Goal: Task Accomplishment & Management: Manage account settings

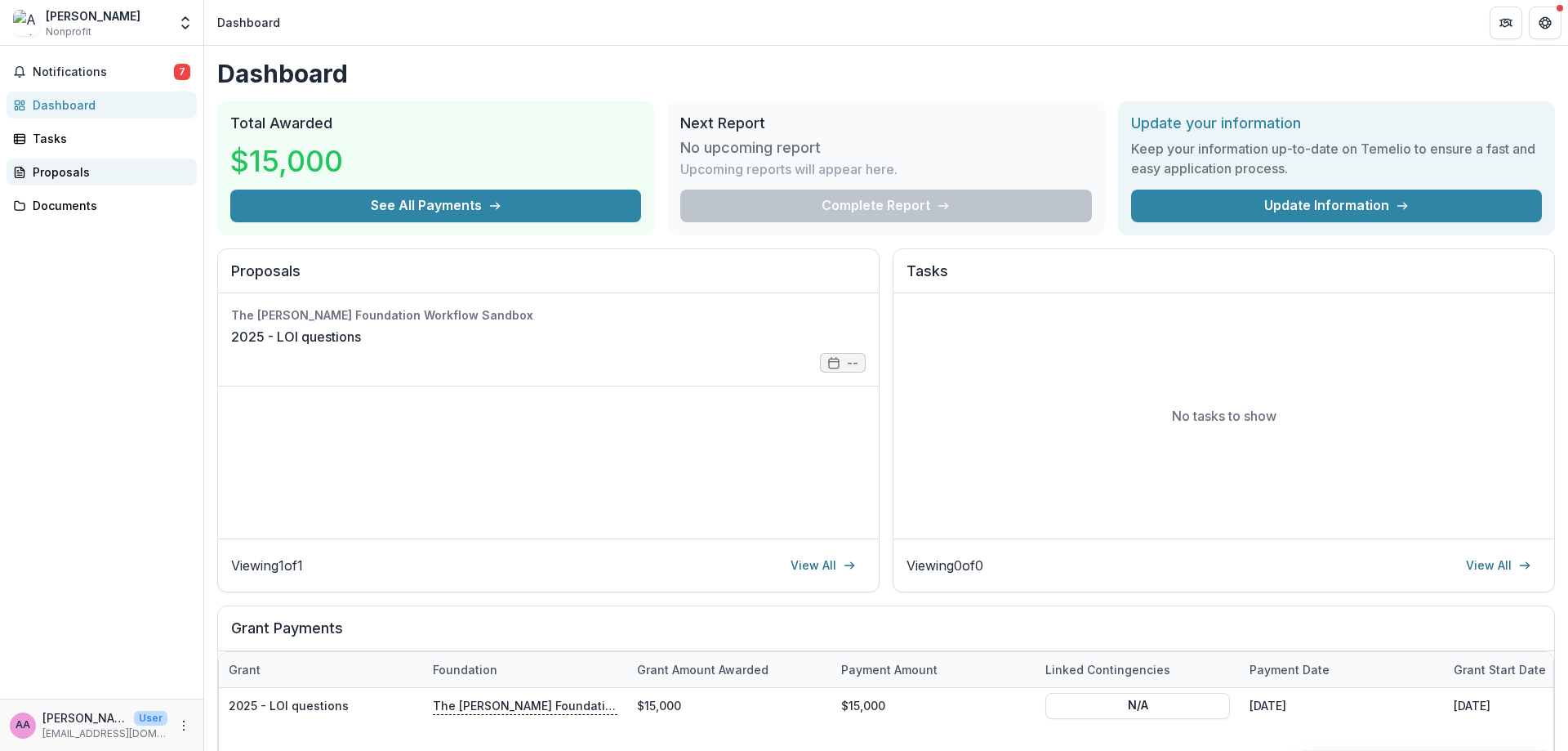
click at [59, 168] on div "Proposals" at bounding box center [108, 172] width 151 height 18
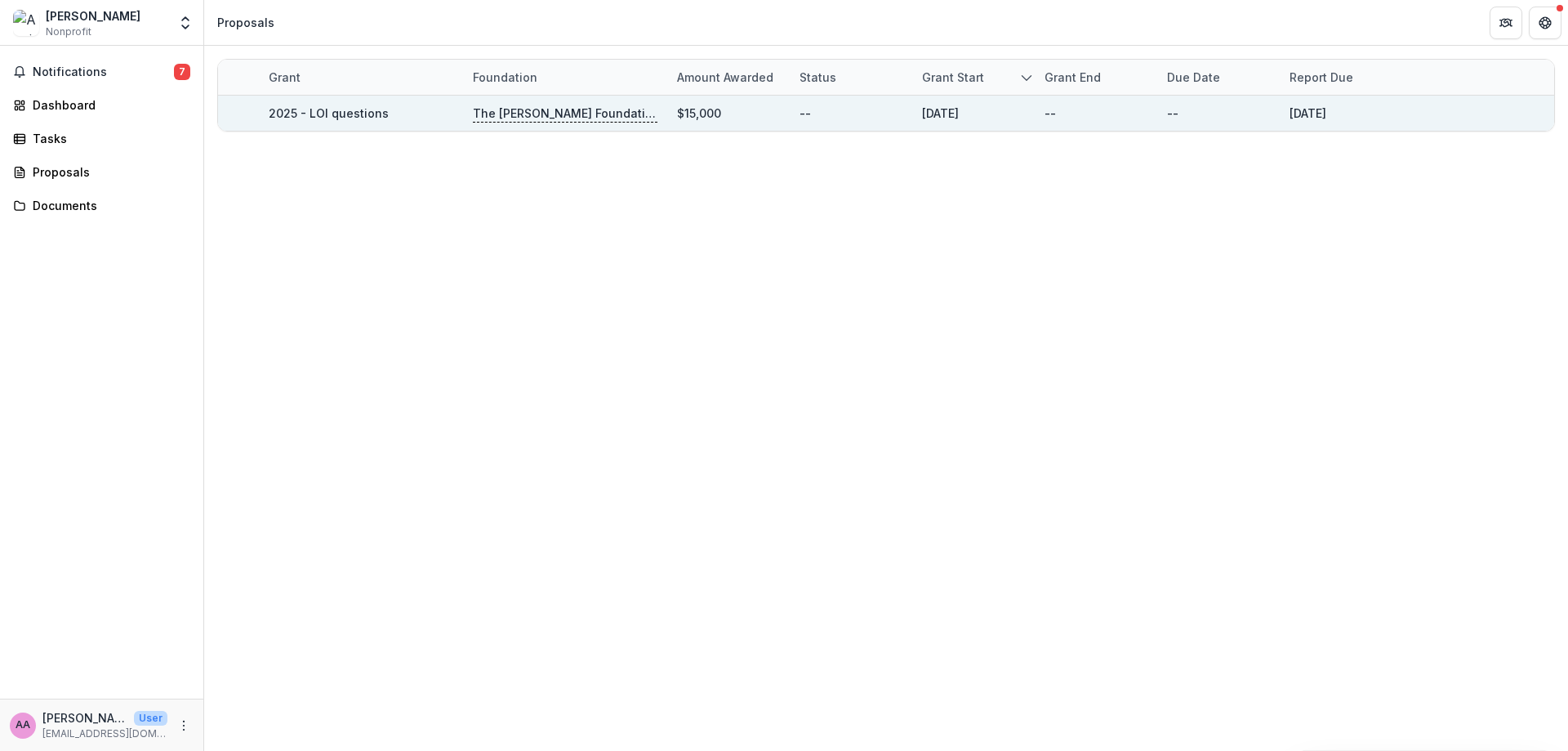
click at [567, 130] on div "The Frist Foundation Workflow Sandbox" at bounding box center [564, 113] width 184 height 35
click at [338, 112] on link "2025 - LOI questions" at bounding box center [328, 113] width 120 height 14
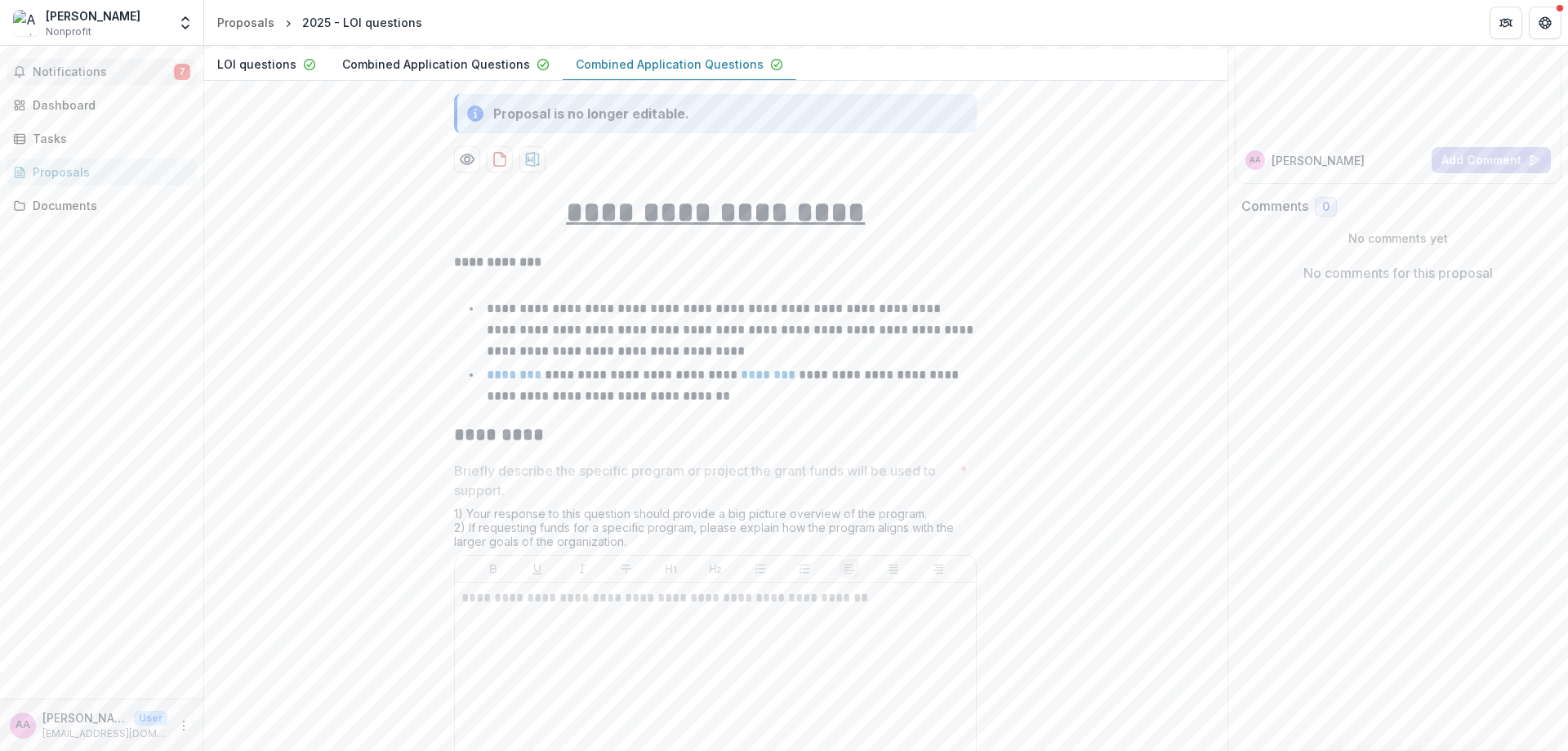
scroll to position [91, 0]
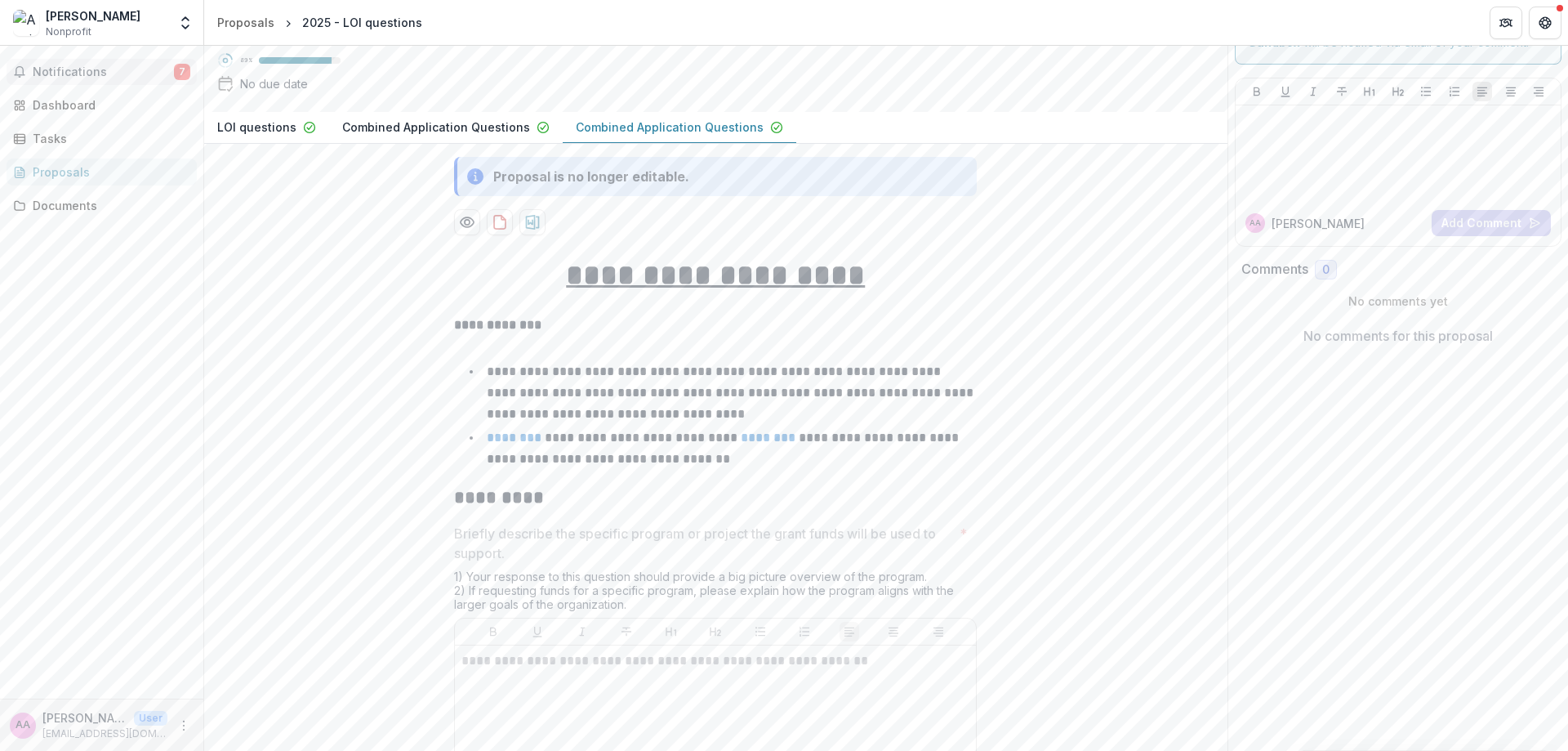
click at [48, 62] on button "Notifications 7" at bounding box center [102, 72] width 190 height 26
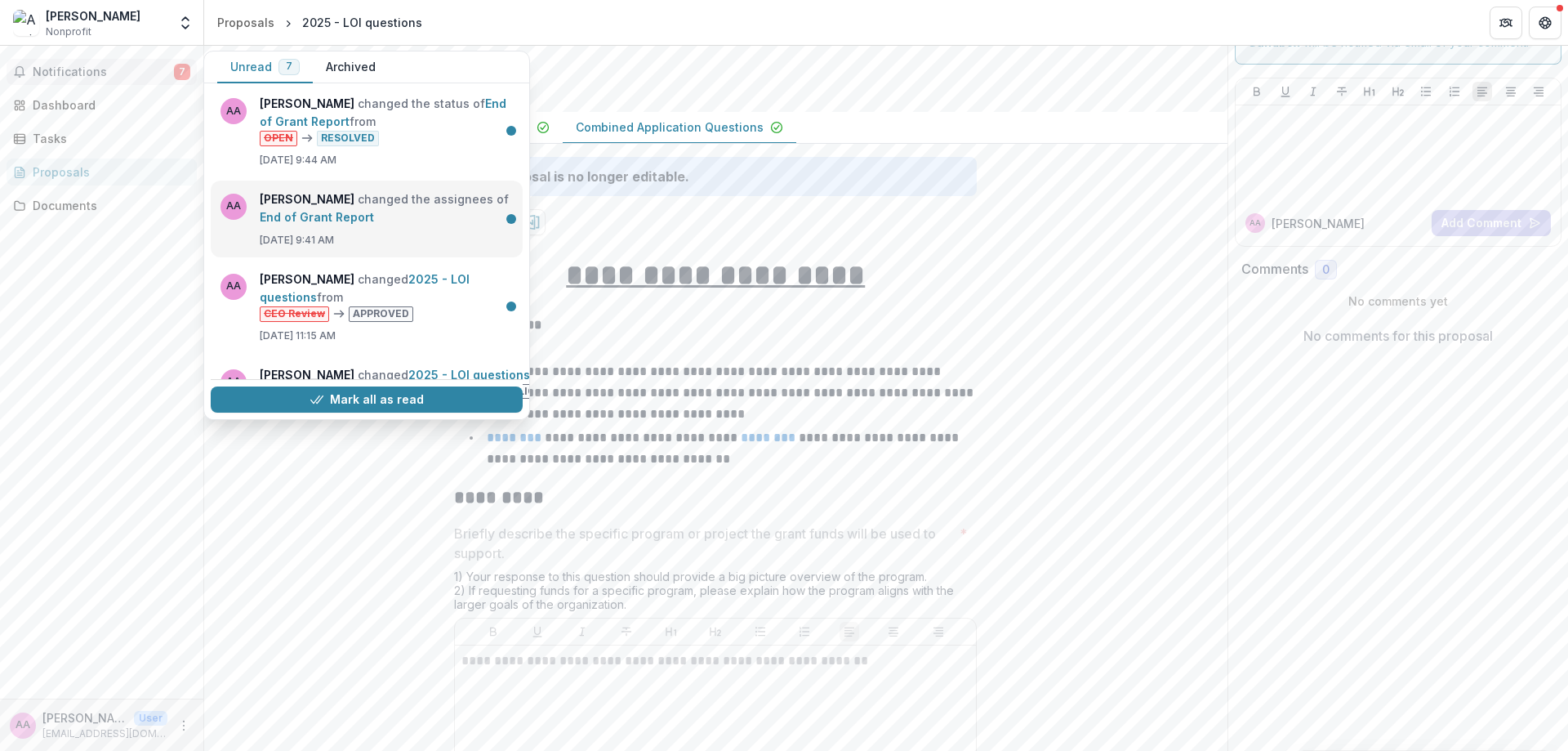
click at [374, 210] on link "End of Grant Report" at bounding box center [317, 217] width 114 height 14
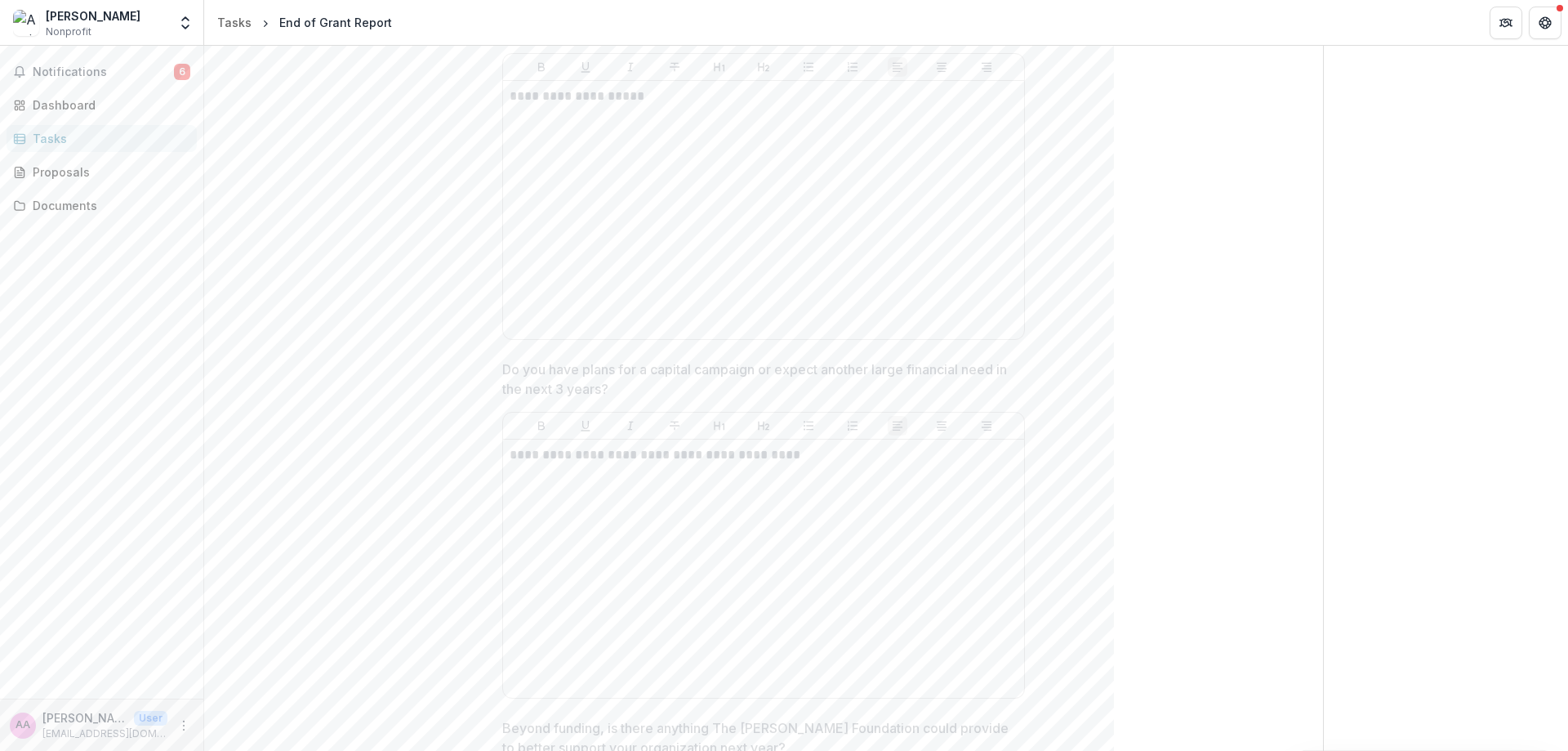
scroll to position [1498, 0]
click at [177, 720] on button "More" at bounding box center [184, 725] width 20 height 20
click at [252, 713] on button "Logout" at bounding box center [292, 718] width 175 height 27
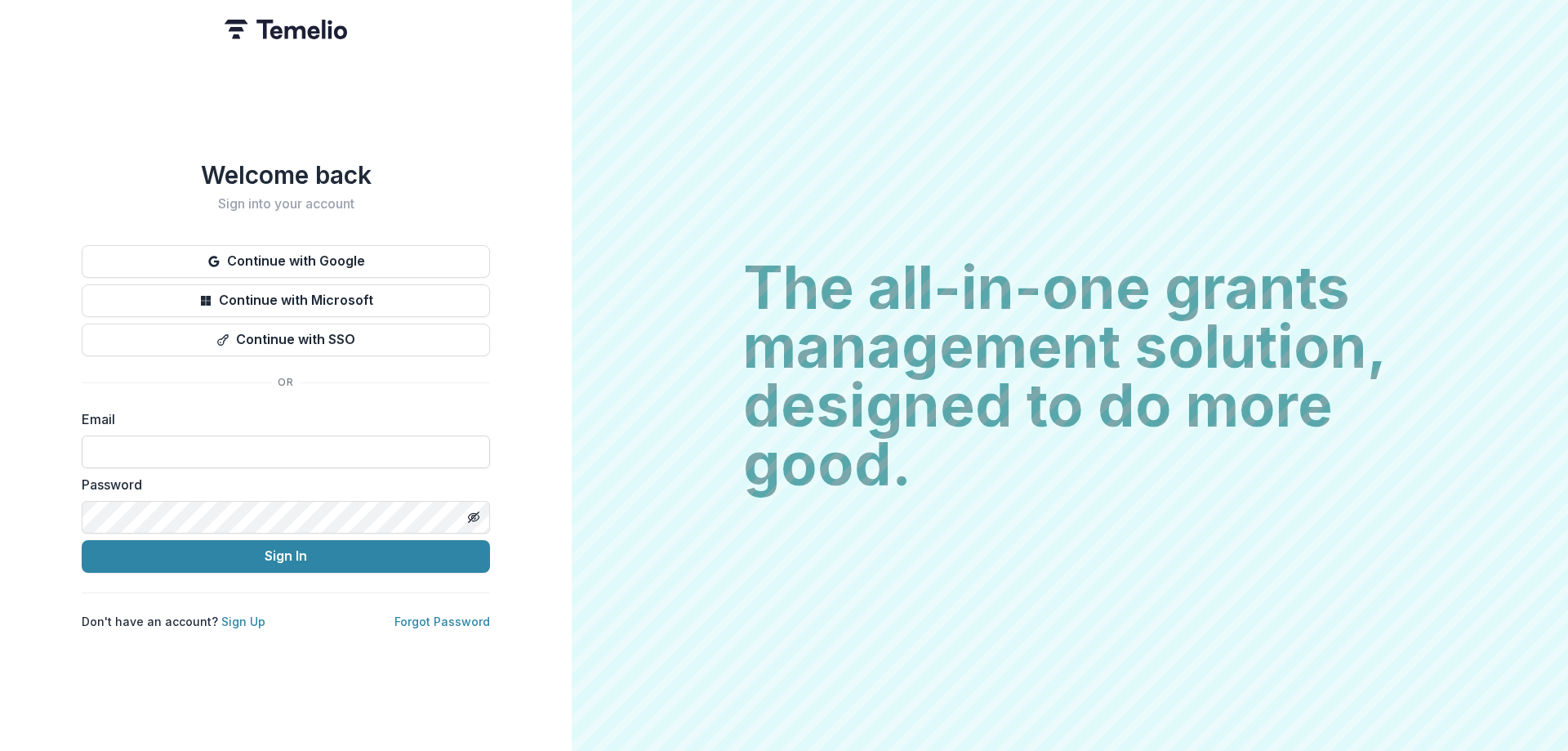
click at [264, 451] on input at bounding box center [286, 451] width 408 height 33
type input "**********"
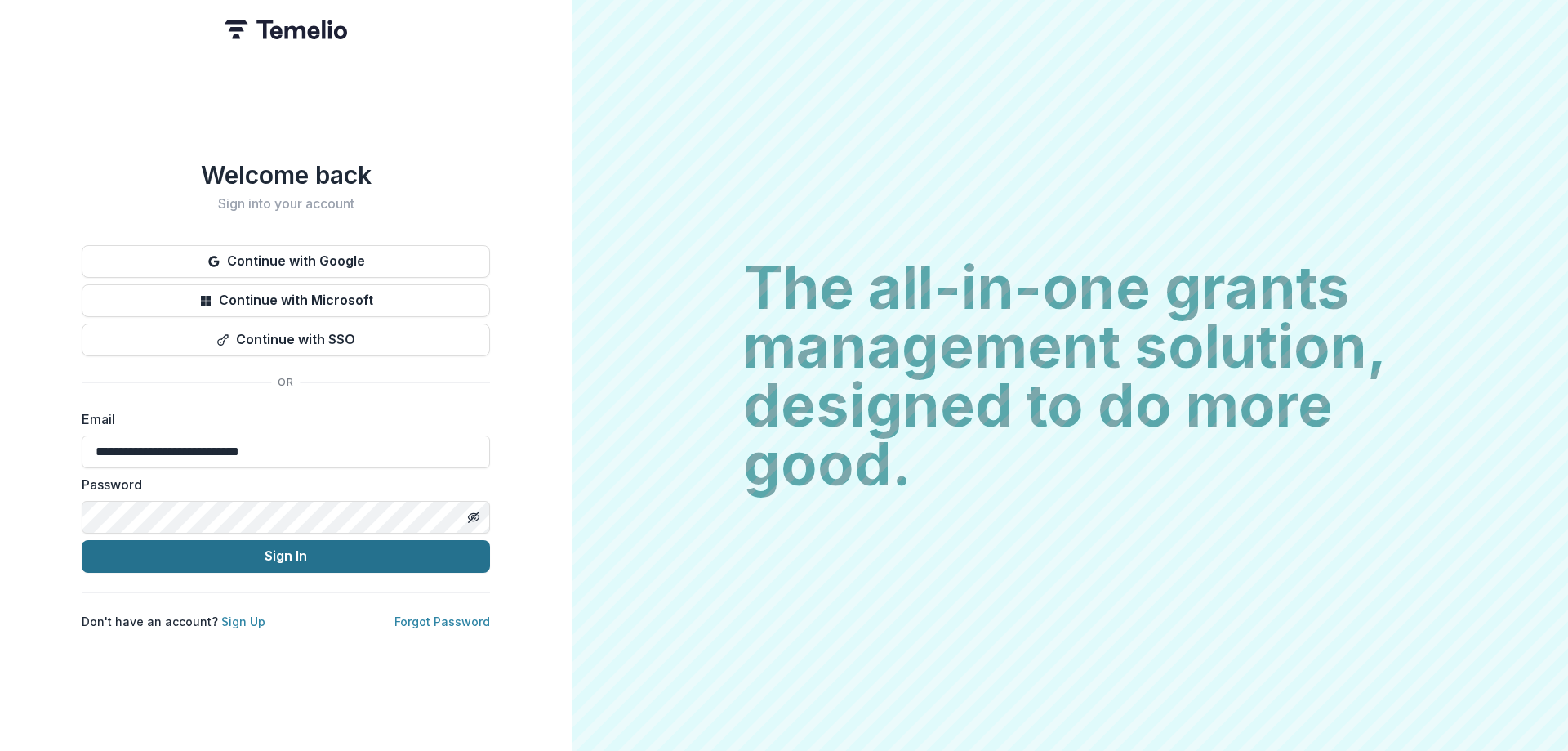
click at [231, 560] on button "Sign In" at bounding box center [286, 556] width 408 height 33
